Goal: Understand process/instructions: Learn how to perform a task or action

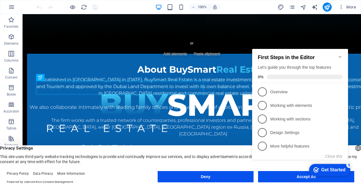
click div "checkmark Get Started 5 First Steps in the Editor Let's guide you through the t…"
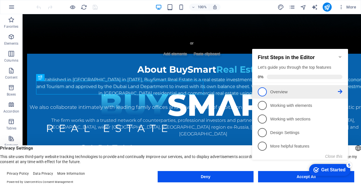
click at [285, 92] on p "Overview - incomplete" at bounding box center [304, 92] width 68 height 6
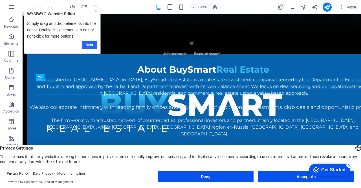
click at [93, 45] on link "Next" at bounding box center [89, 45] width 15 height 8
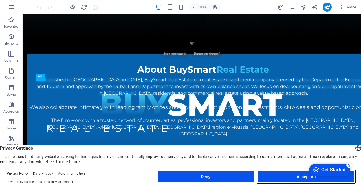
click at [293, 175] on button "Accept All" at bounding box center [306, 176] width 96 height 11
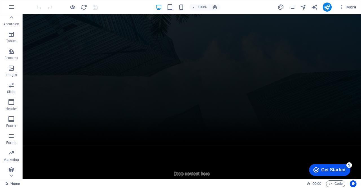
scroll to position [89, 0]
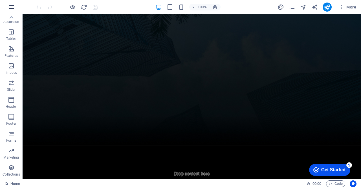
click at [10, 5] on icon "button" at bounding box center [11, 7] width 7 height 7
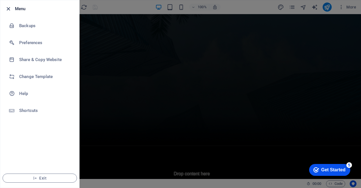
click at [8, 9] on icon "button" at bounding box center [8, 9] width 6 height 6
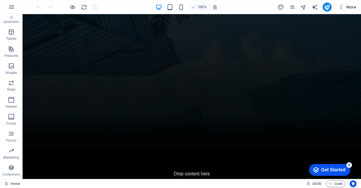
click at [343, 7] on icon "button" at bounding box center [341, 7] width 6 height 6
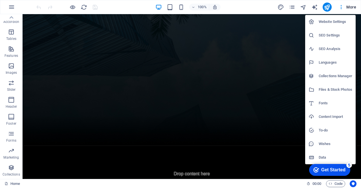
click at [351, 7] on div at bounding box center [180, 94] width 361 height 188
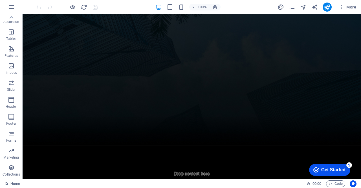
click at [341, 167] on div "Get Started" at bounding box center [333, 169] width 24 height 5
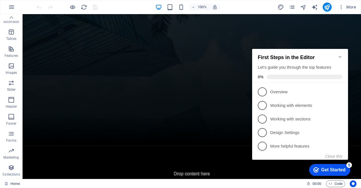
click at [341, 167] on div "Get Started" at bounding box center [333, 169] width 24 height 5
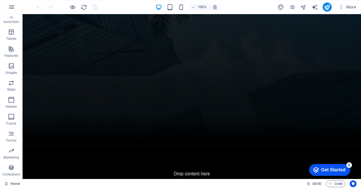
click at [345, 172] on div "Get Started" at bounding box center [333, 169] width 24 height 5
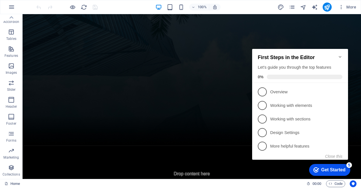
click at [340, 54] on icon "Minimize checklist" at bounding box center [340, 56] width 5 height 5
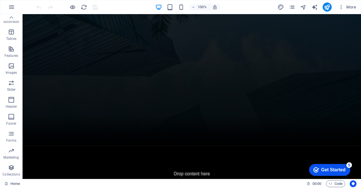
click at [335, 173] on div "checkmark Get Started 5" at bounding box center [329, 170] width 41 height 12
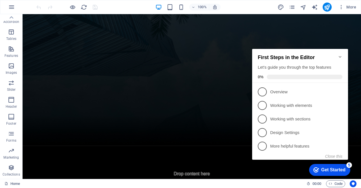
click at [341, 54] on icon "Minimize checklist" at bounding box center [340, 56] width 5 height 5
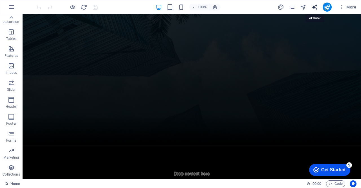
click at [315, 7] on icon "text_generator" at bounding box center [314, 7] width 6 height 6
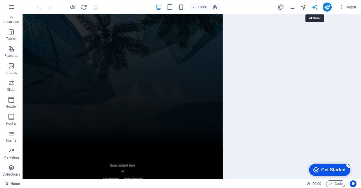
select select "English"
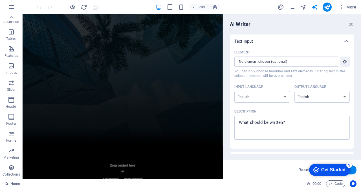
click at [354, 22] on icon "button" at bounding box center [351, 24] width 6 height 6
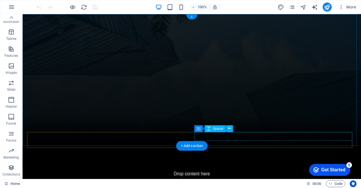
drag, startPoint x: 270, startPoint y: 141, endPoint x: 268, endPoint y: 135, distance: 6.1
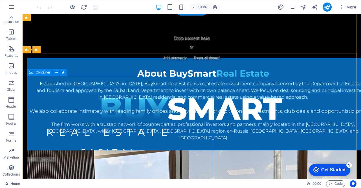
scroll to position [0, 0]
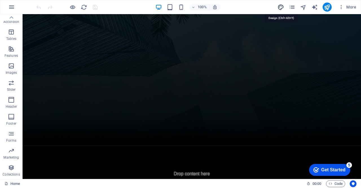
click at [282, 6] on icon "design" at bounding box center [281, 7] width 6 height 6
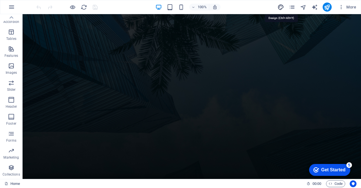
select select "px"
select select "300"
select select "px"
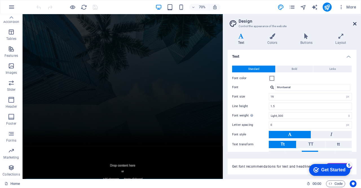
click at [354, 23] on icon at bounding box center [354, 23] width 3 height 5
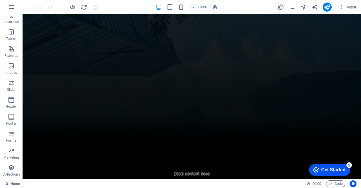
click at [12, 17] on icon at bounding box center [11, 18] width 8 height 8
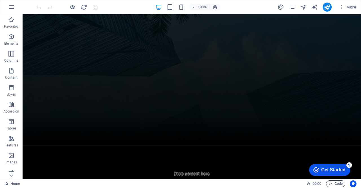
click at [336, 183] on span "Code" at bounding box center [336, 183] width 14 height 7
